Goal: Task Accomplishment & Management: Complete application form

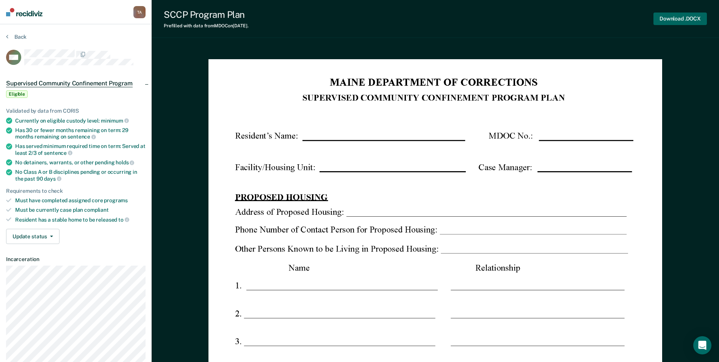
click at [694, 19] on button "Download .DOCX" at bounding box center [680, 19] width 53 height 13
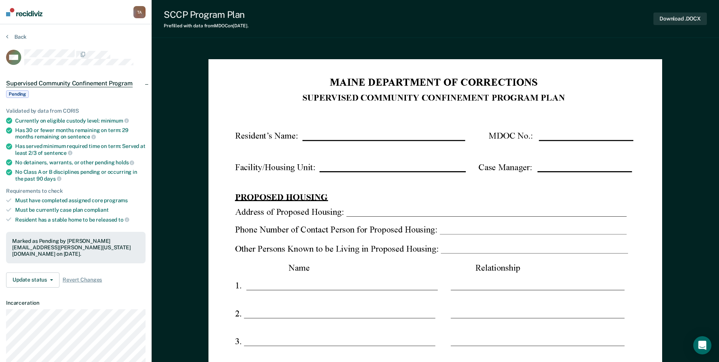
click at [13, 37] on button "Back" at bounding box center [16, 36] width 20 height 7
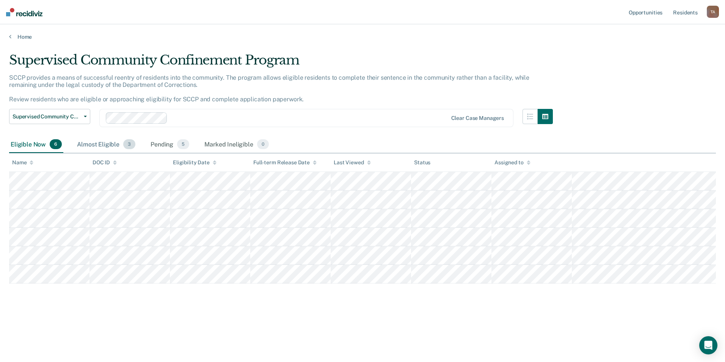
click at [100, 143] on div "Almost Eligible 3" at bounding box center [105, 144] width 61 height 17
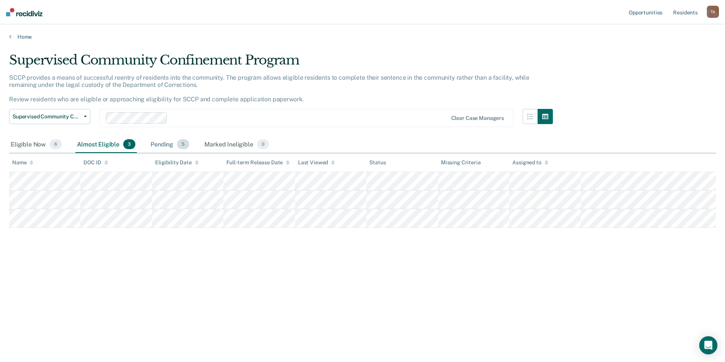
click at [159, 143] on div "Pending 5" at bounding box center [170, 144] width 42 height 17
